Goal: Obtain resource: Download file/media

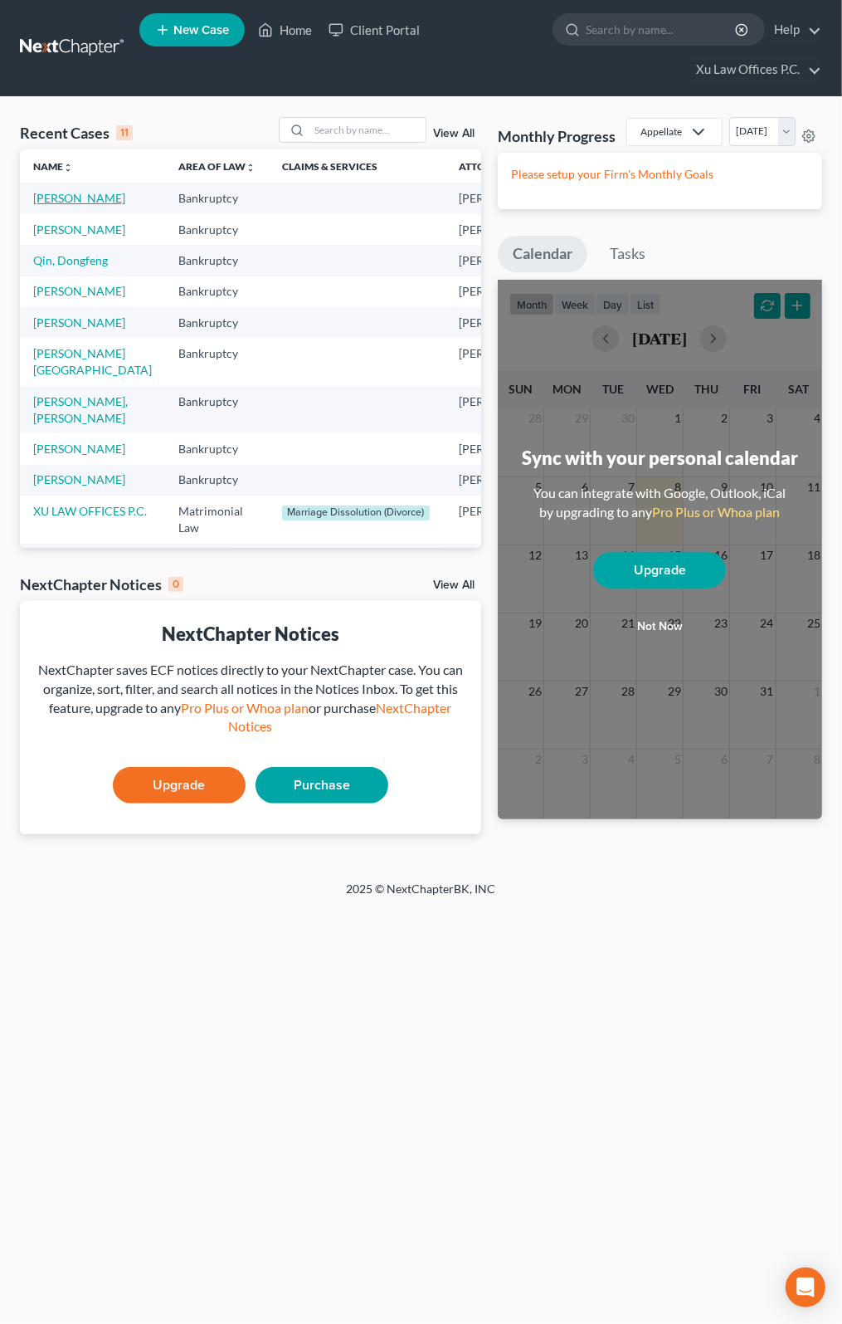
click at [49, 198] on link "[PERSON_NAME]" at bounding box center [79, 198] width 92 height 14
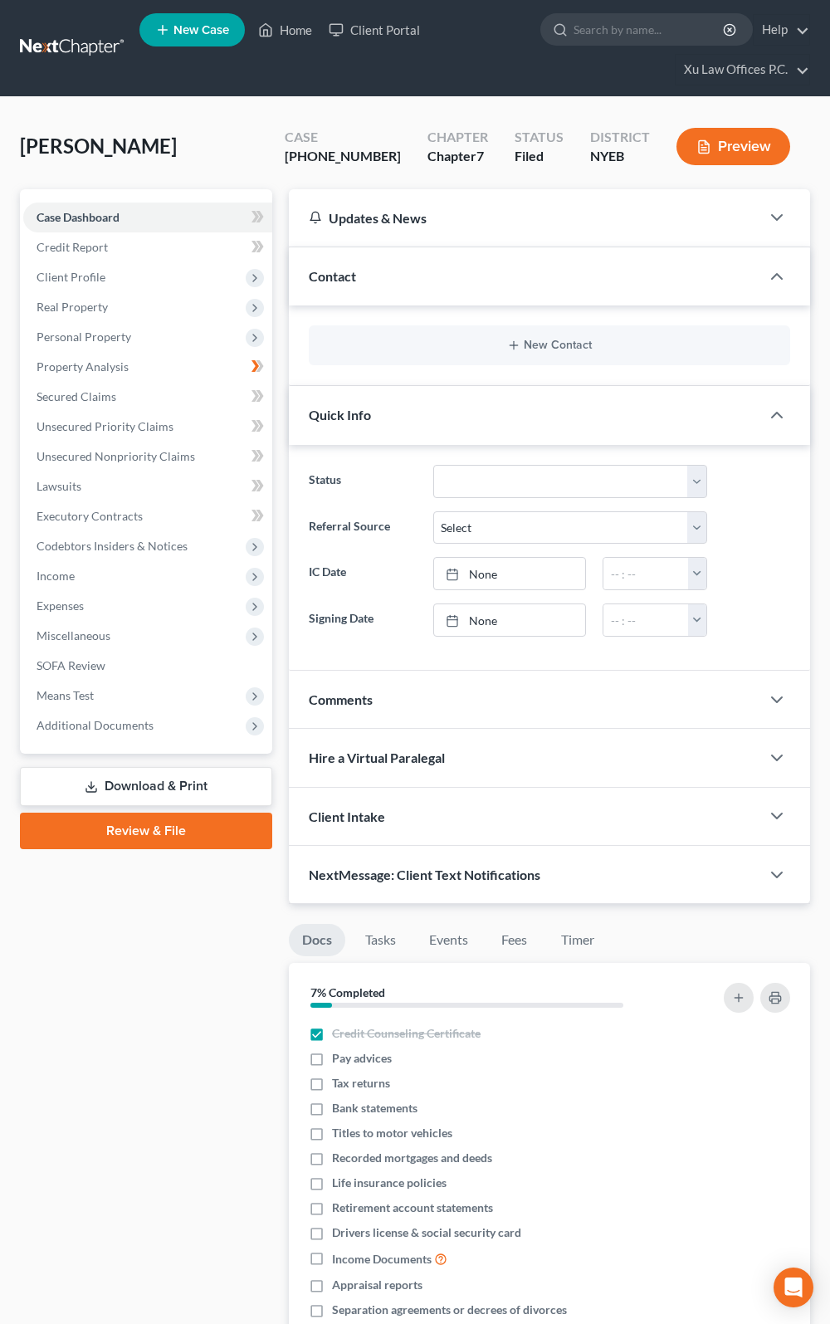
click at [133, 778] on link "Download & Print" at bounding box center [146, 786] width 252 height 39
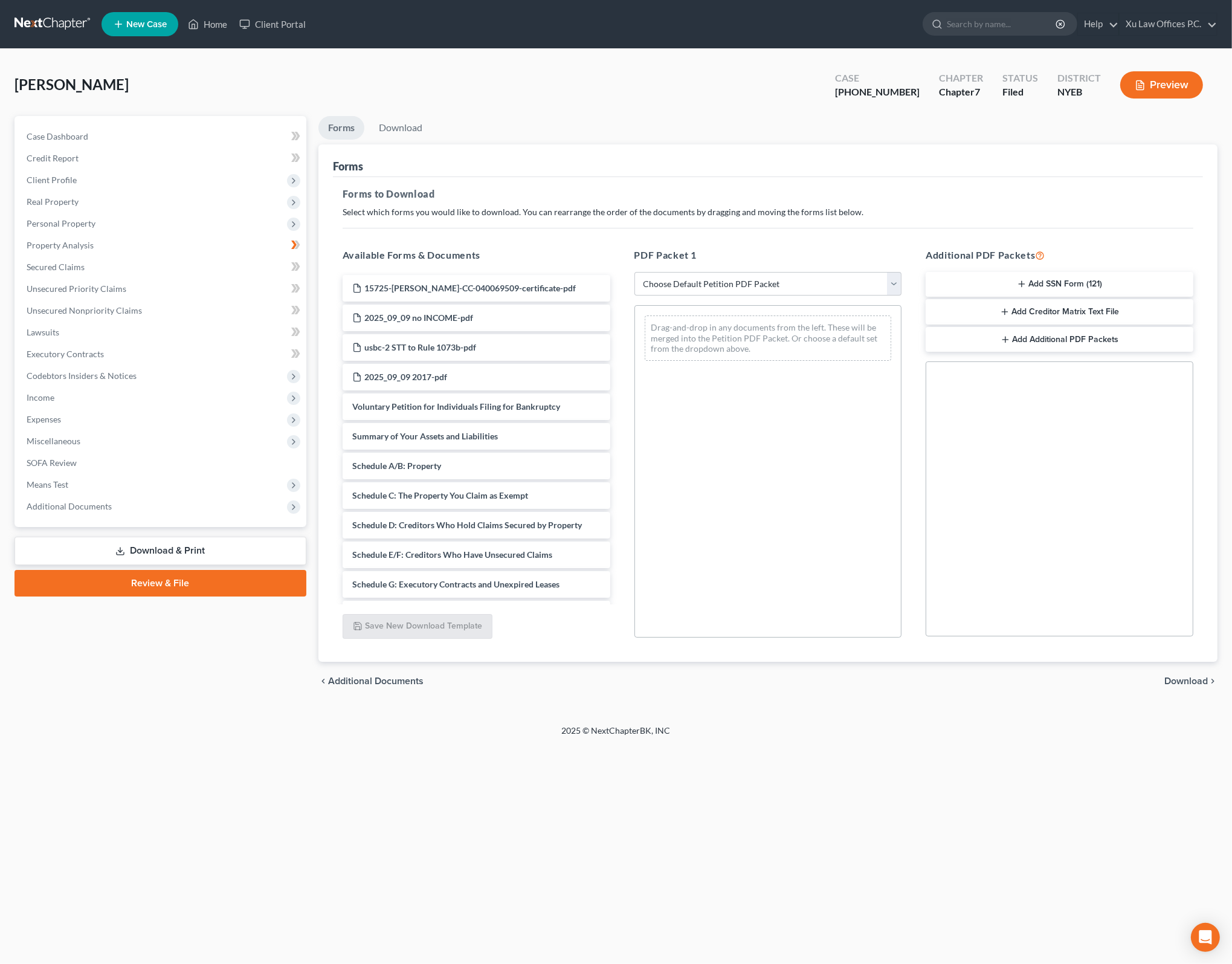
click at [613, 751] on div "Home New Case Client Portal Xu Law Offices P.C. [EMAIL_ADDRESS][DOMAIN_NAME] My…" at bounding box center [616, 482] width 1232 height 964
click at [394, 348] on span "usbc-2 STT to Rule 1073b-pdf" at bounding box center [420, 347] width 112 height 10
click at [455, 336] on div "usbc-2 STT to Rule 1073b-pdf" at bounding box center [477, 347] width 268 height 27
click at [613, 166] on div "Forms" at bounding box center [767, 160] width 870 height 33
click at [613, 130] on ul "Forms Download" at bounding box center [767, 130] width 899 height 28
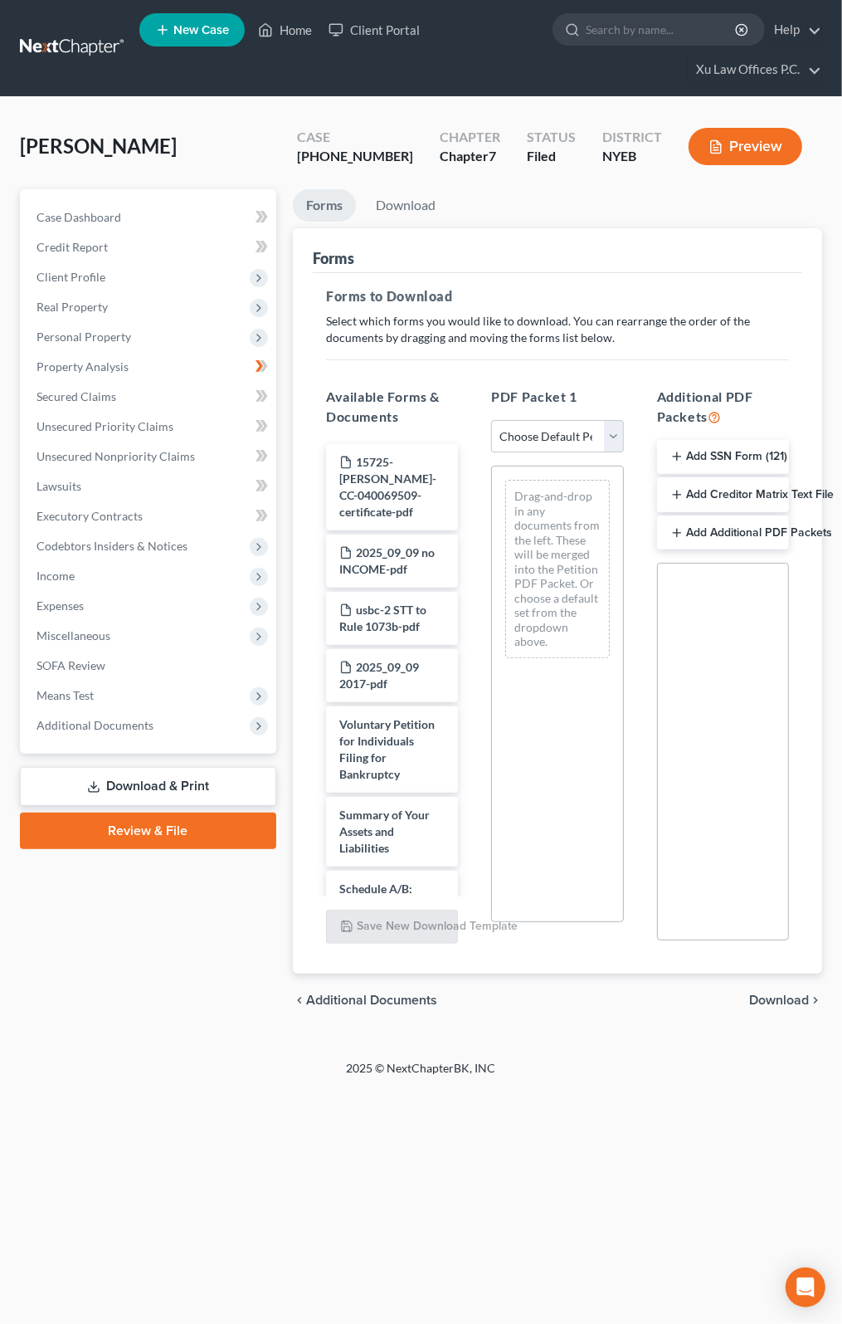
click at [740, 1146] on div "Home New Case Client Portal Xu Law Offices P.C. [EMAIL_ADDRESS][DOMAIN_NAME] My…" at bounding box center [421, 662] width 842 height 1324
click at [159, 944] on div "Case Dashboard Payments Invoices Payments Payments Credit Report Client Profile" at bounding box center [148, 608] width 273 height 838
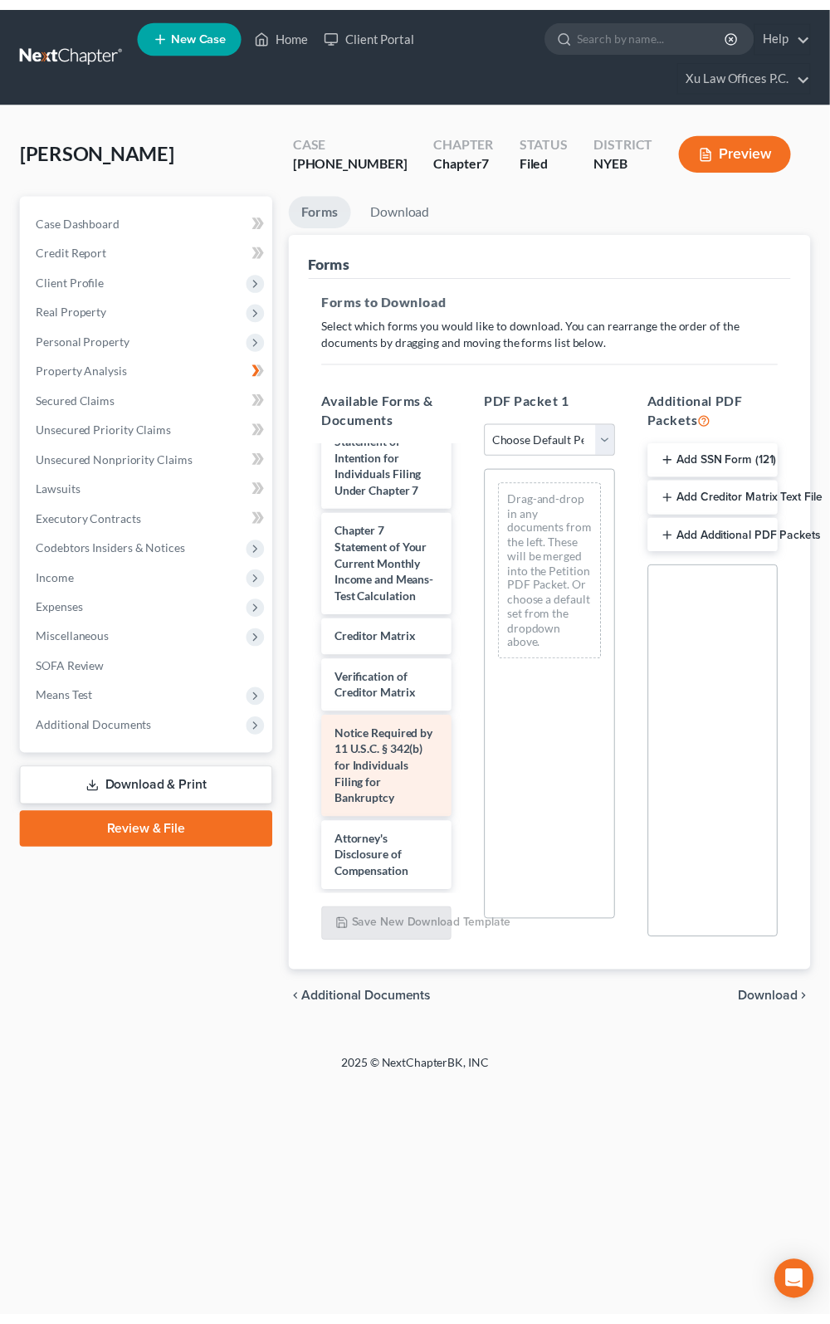
scroll to position [1255, 0]
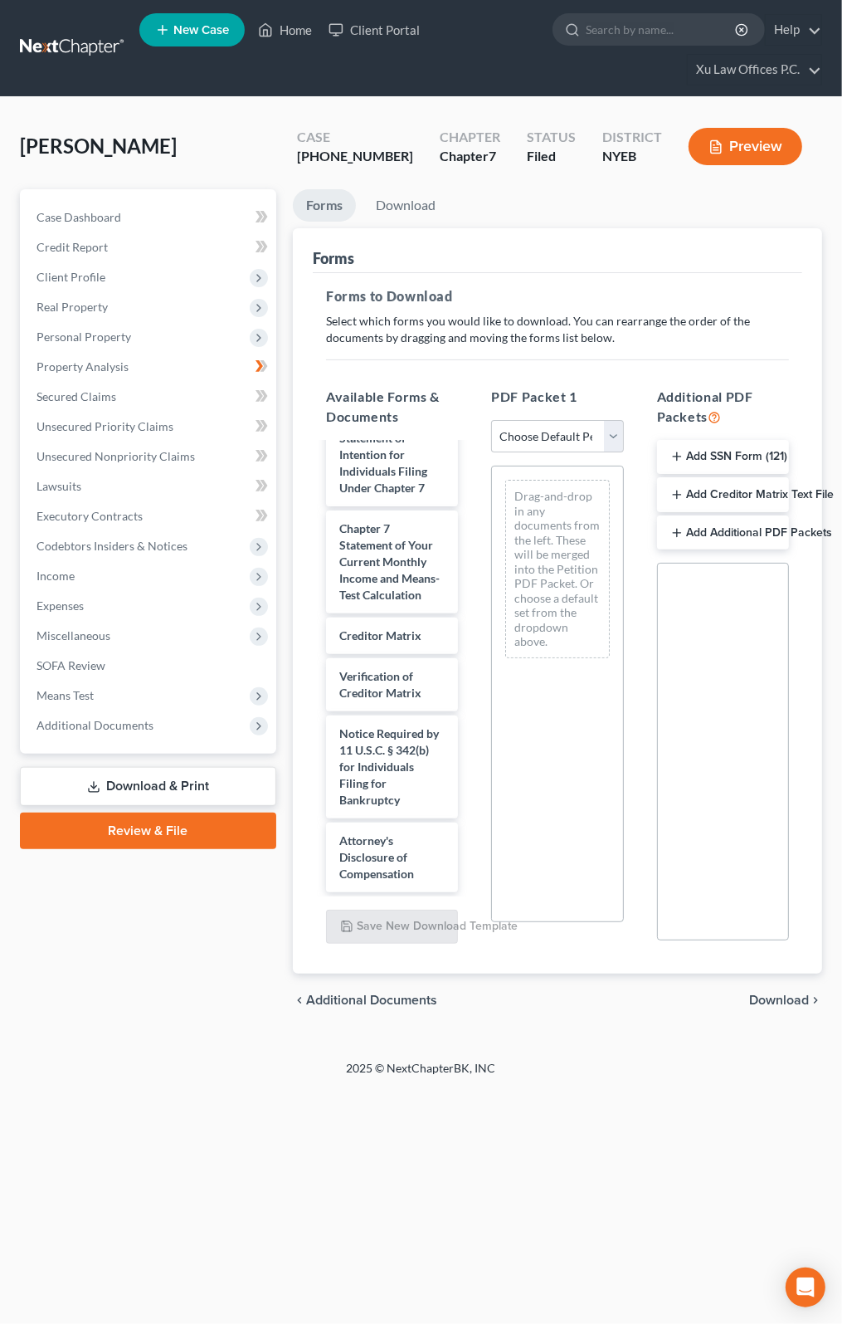
click at [717, 462] on button "Add SSN Form (121)" at bounding box center [723, 457] width 132 height 35
click at [725, 725] on div "Statement of Social Security Number" at bounding box center [723, 730] width 77 height 121
click at [711, 751] on div "Statement of Social Security Number" at bounding box center [723, 730] width 77 height 121
drag, startPoint x: 711, startPoint y: 751, endPoint x: 704, endPoint y: 700, distance: 52.0
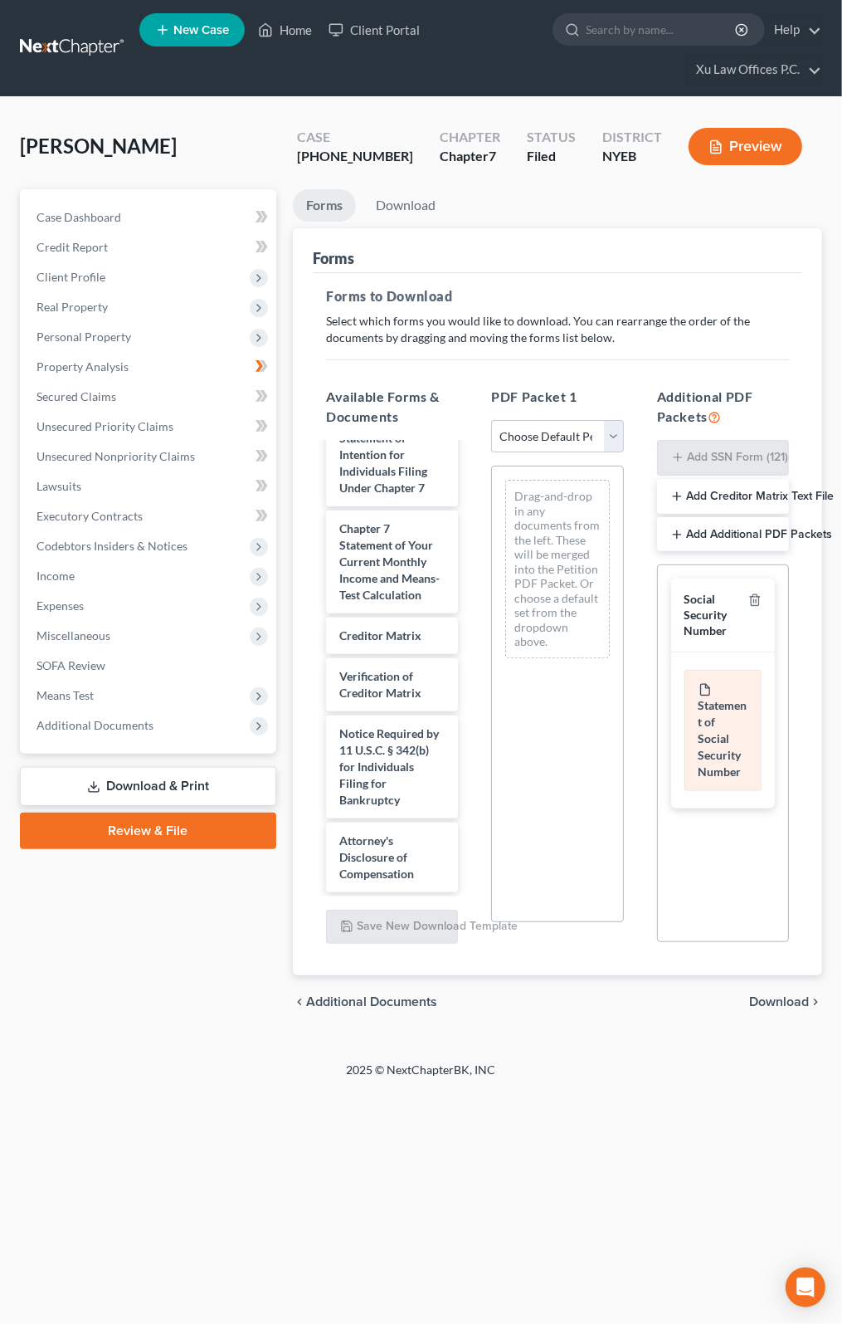
click at [704, 700] on div "Statement of Social Security Number" at bounding box center [723, 730] width 77 height 121
click at [700, 608] on div "Social Security Number" at bounding box center [713, 615] width 57 height 46
click at [720, 732] on div "Statement of Social Security Number" at bounding box center [723, 730] width 77 height 121
click at [729, 764] on div "Statement of Social Security Number" at bounding box center [723, 730] width 77 height 121
click at [704, 825] on div "Social Security Number Statement of Social Security Number Creditor Matrix Text…" at bounding box center [723, 753] width 132 height 378
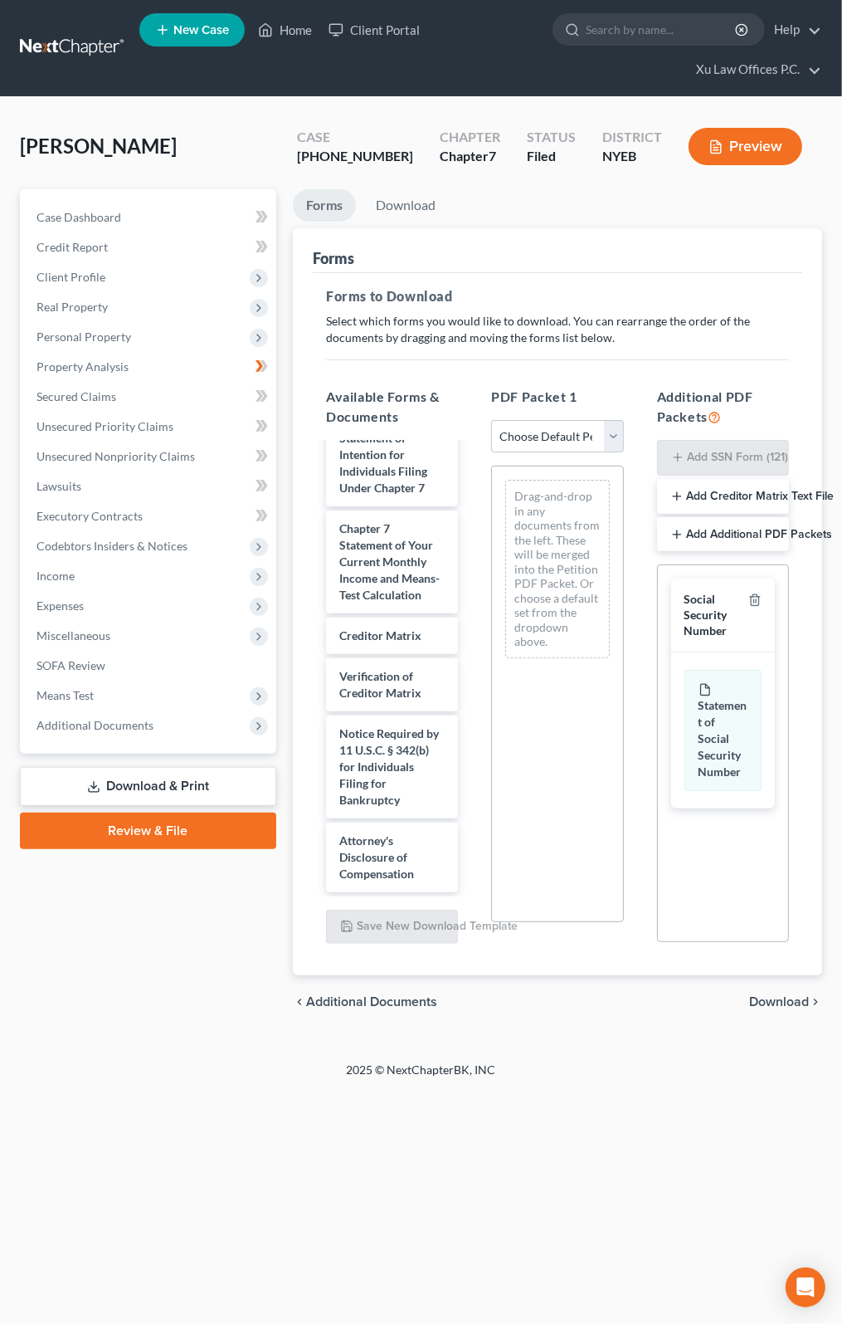
click at [148, 789] on link "Download & Print" at bounding box center [148, 786] width 256 height 39
click at [93, 726] on span "Additional Documents" at bounding box center [95, 725] width 117 height 14
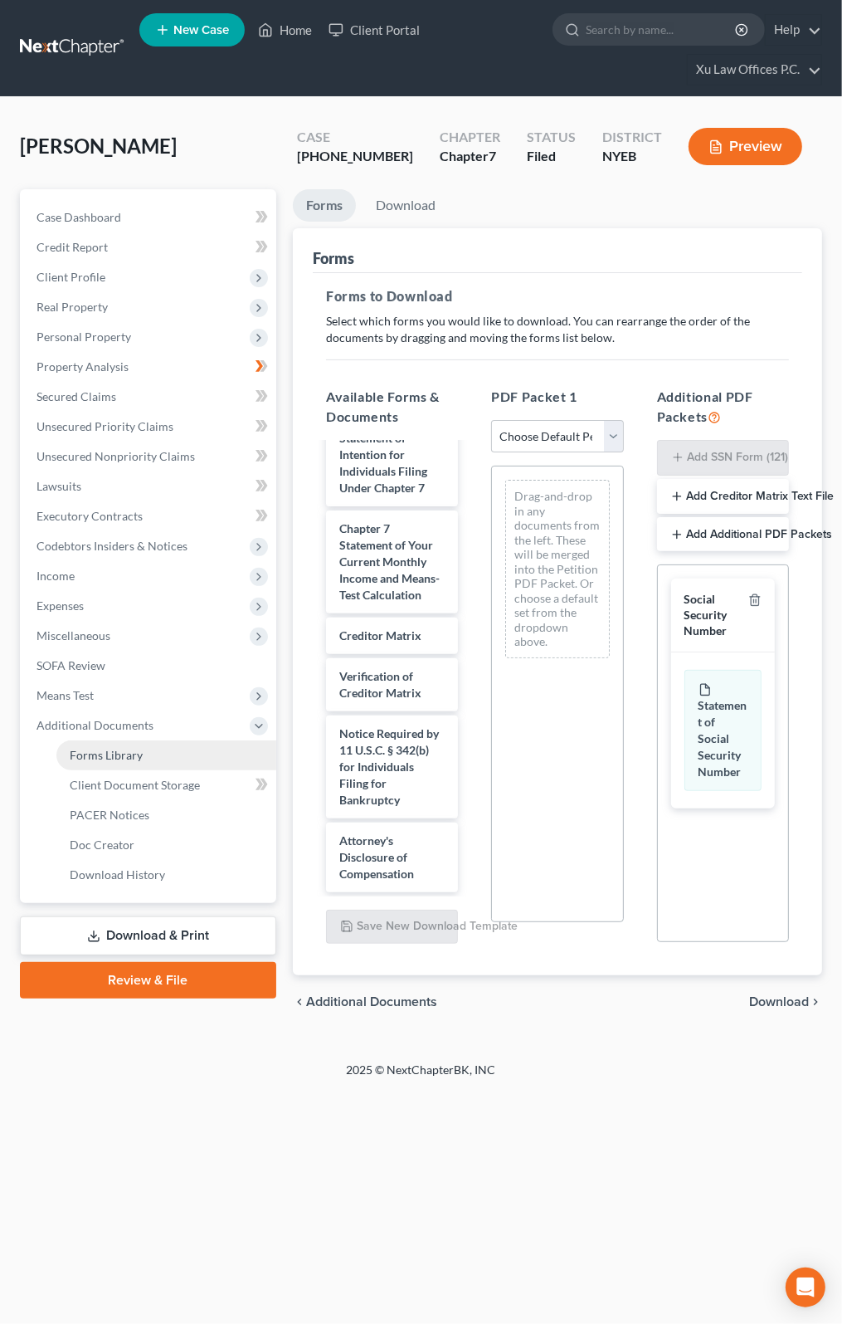
click at [133, 759] on span "Forms Library" at bounding box center [106, 755] width 73 height 14
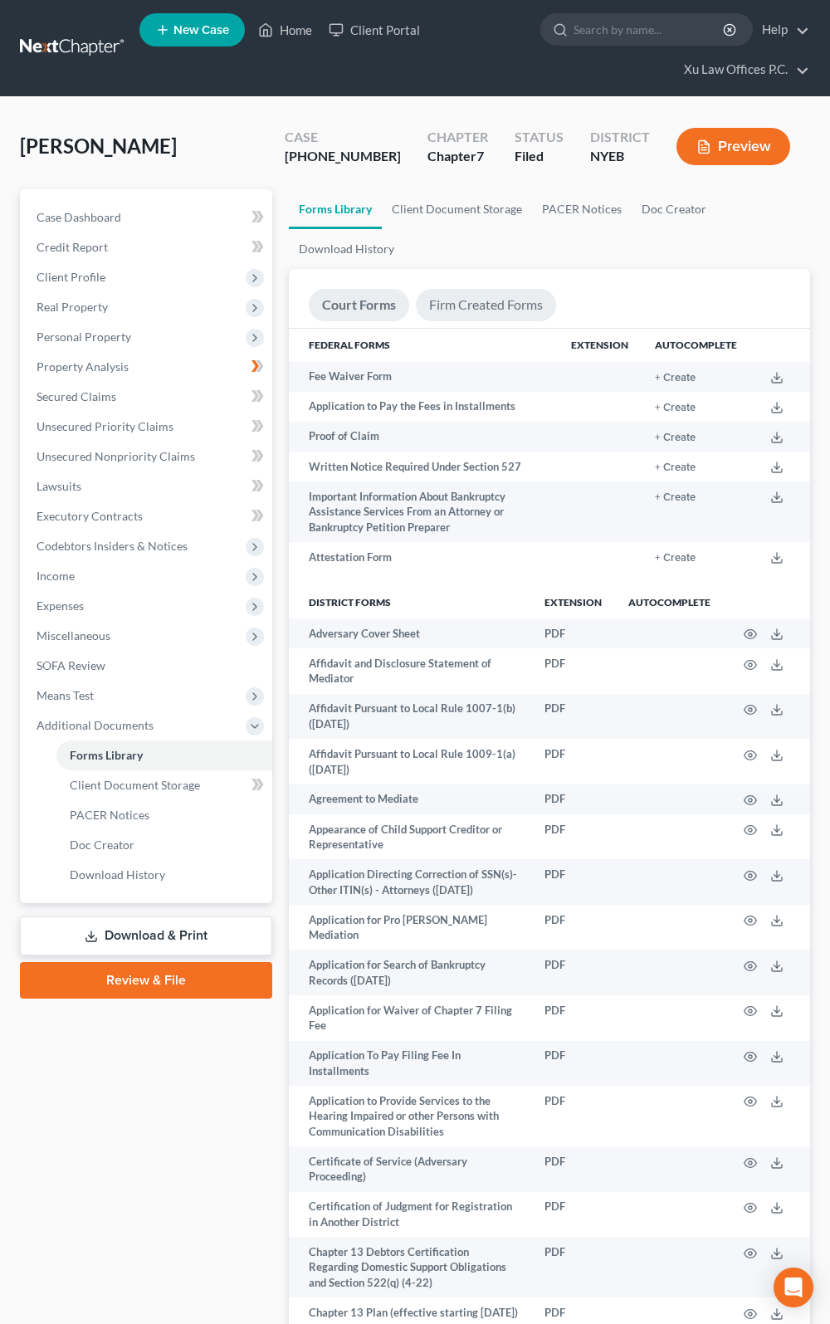
click at [534, 312] on link "Firm Created Forms" at bounding box center [486, 305] width 140 height 32
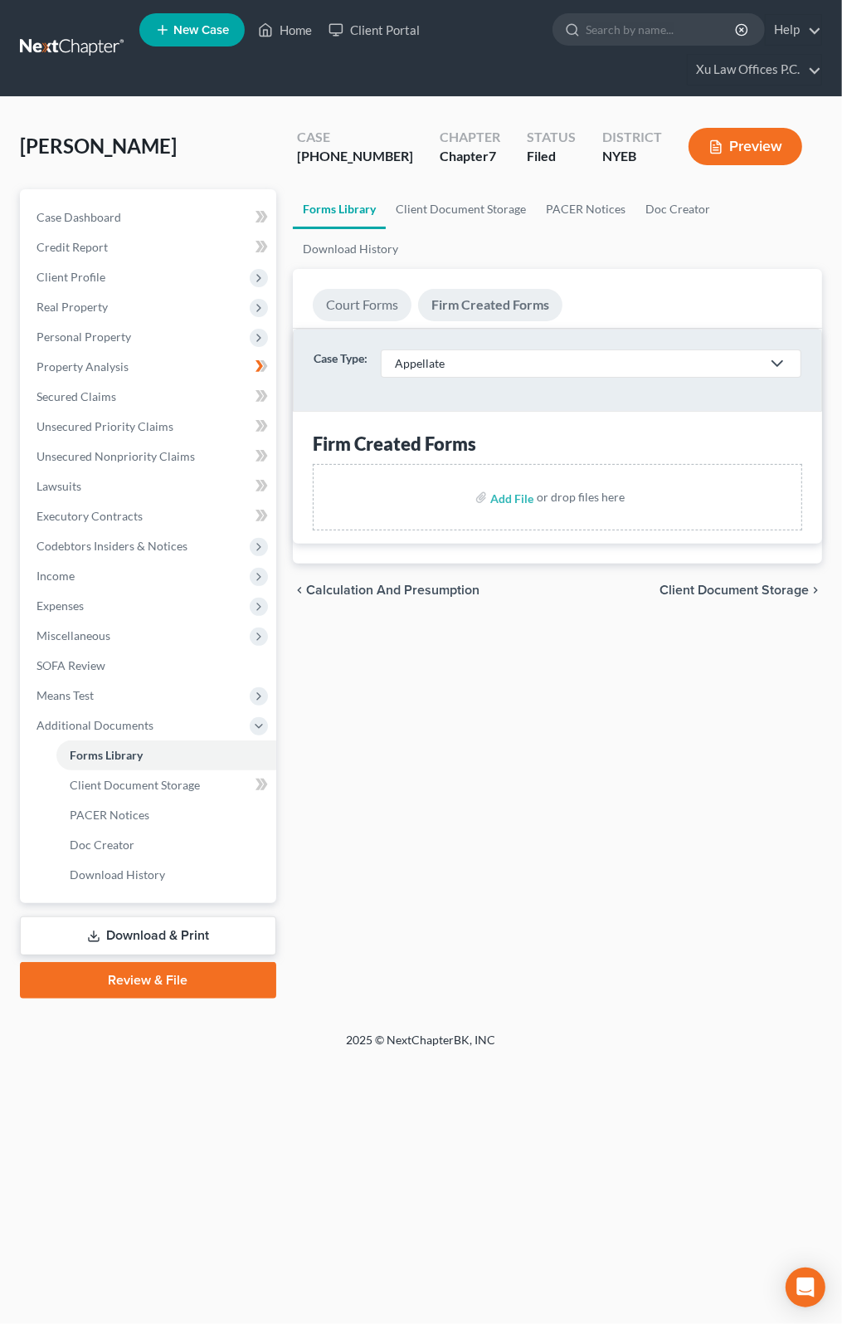
click at [365, 308] on link "Court Forms" at bounding box center [362, 305] width 99 height 32
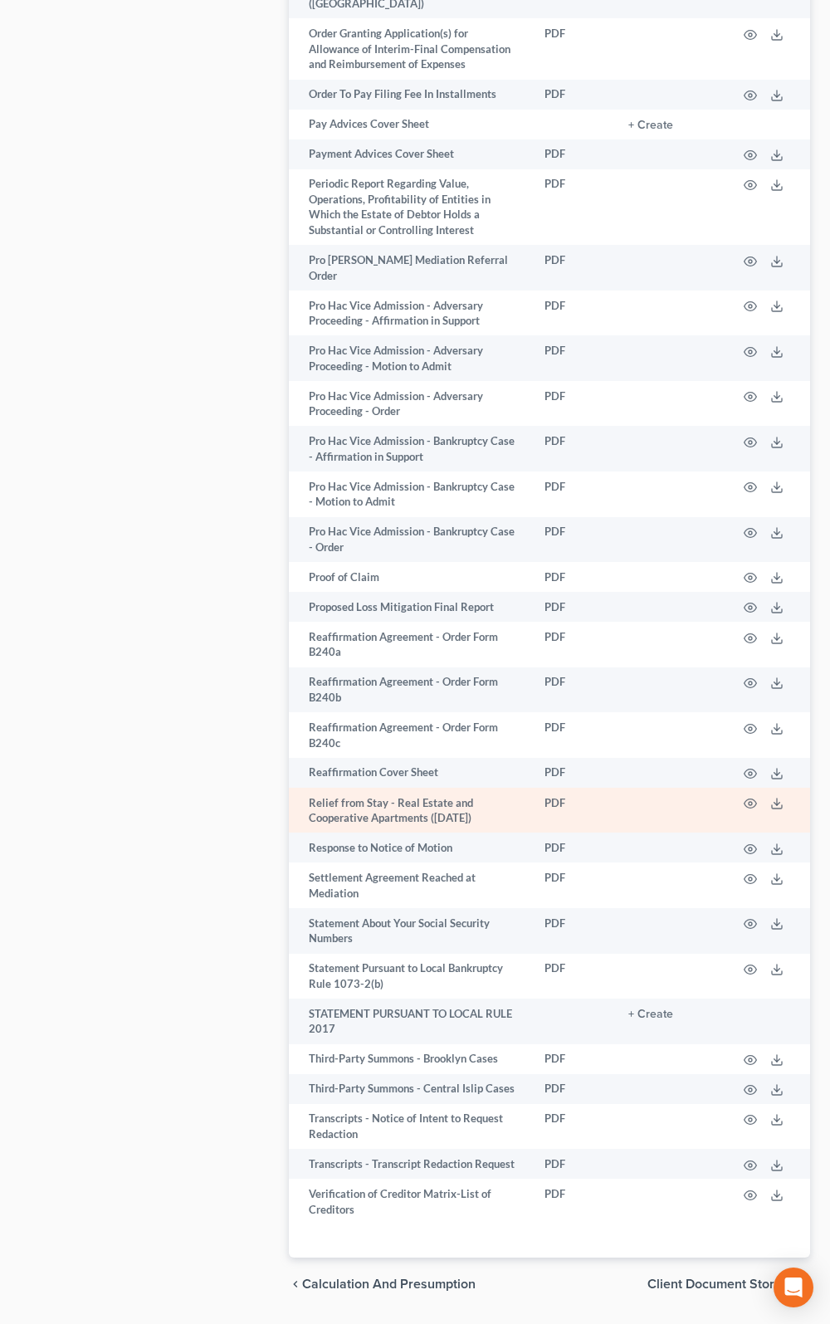
scroll to position [2888, 0]
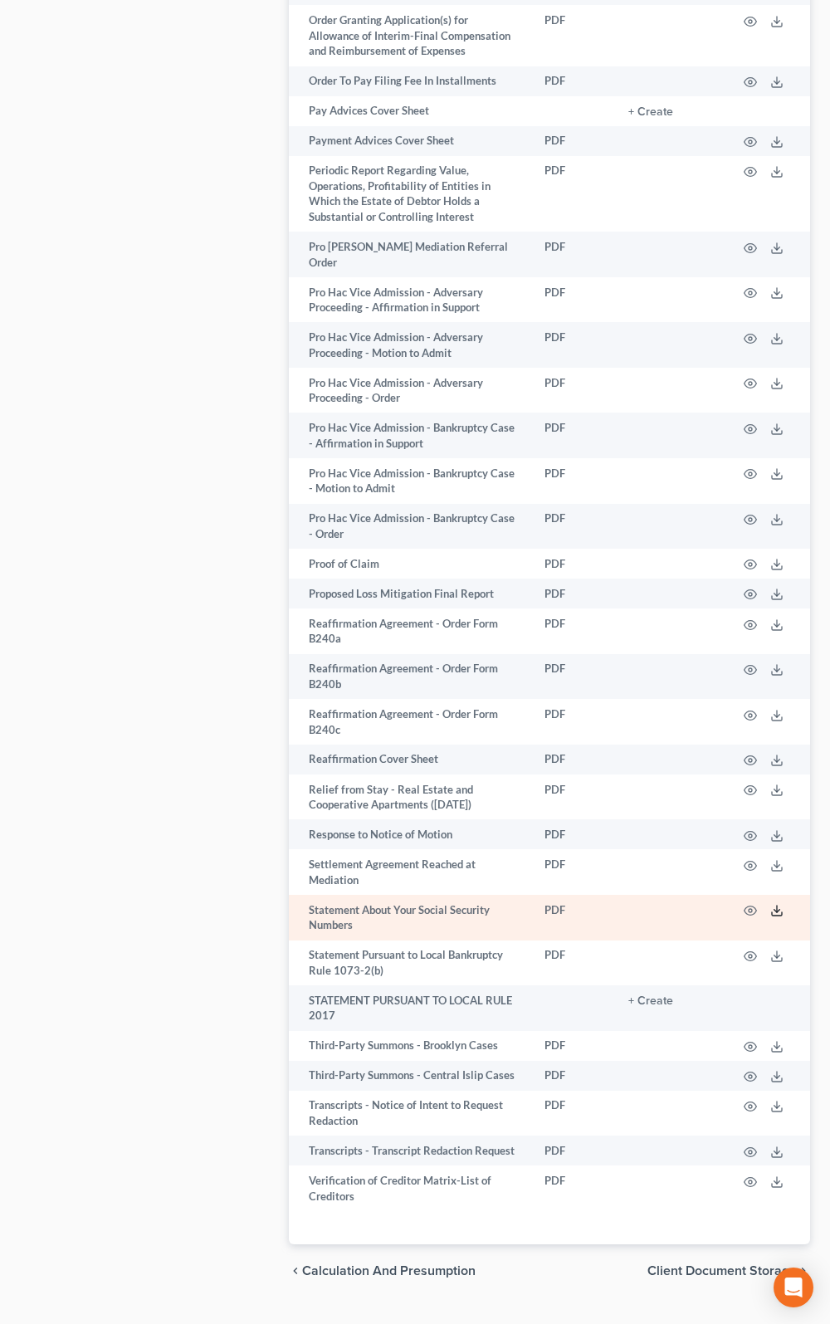
click at [783, 904] on icon at bounding box center [776, 910] width 13 height 13
